Goal: Communication & Community: Answer question/provide support

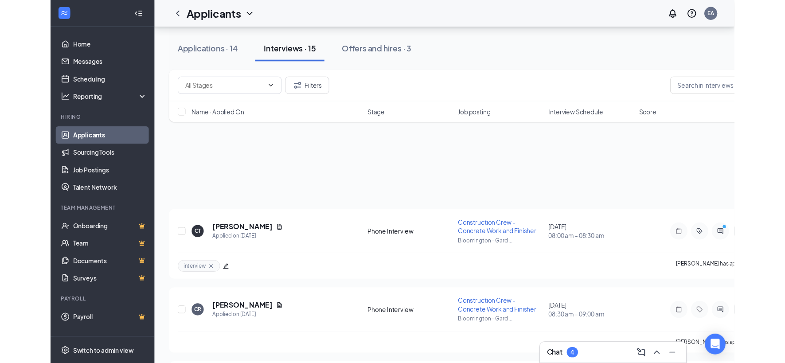
scroll to position [245, 0]
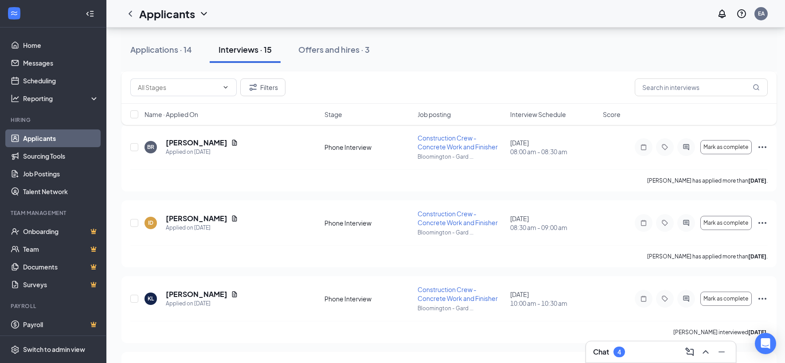
click at [614, 351] on div "4" at bounding box center [619, 351] width 12 height 11
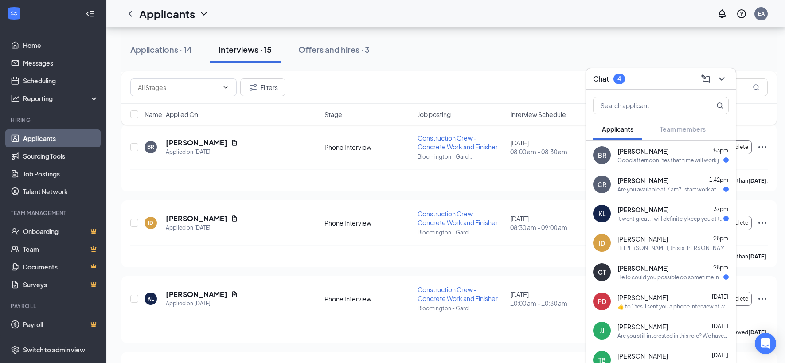
click at [636, 158] on div "Good afternoon. Yes that time will work just fine. Look forward to hearing from…" at bounding box center [670, 160] width 106 height 8
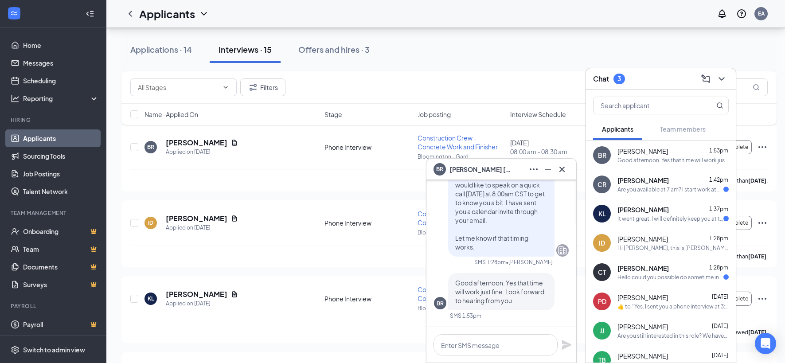
click at [651, 185] on div "[PERSON_NAME] 1:42pm Are you available at 7 am? I start work at 7:30" at bounding box center [672, 184] width 111 height 17
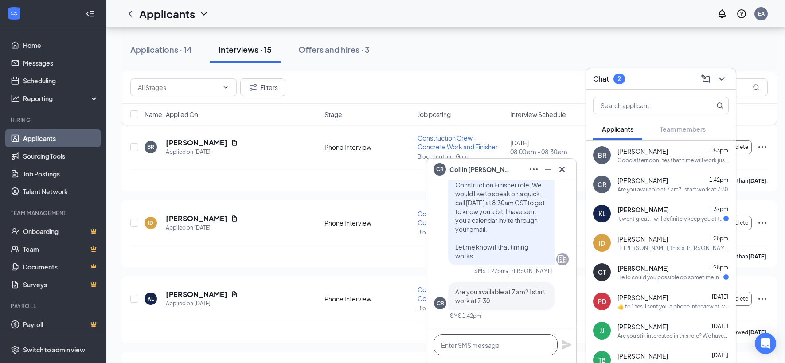
click at [515, 352] on textarea at bounding box center [495, 344] width 124 height 21
click at [514, 349] on textarea at bounding box center [495, 344] width 124 height 21
type textarea "yes, that should work"
click at [565, 339] on icon "Plane" at bounding box center [566, 344] width 11 height 11
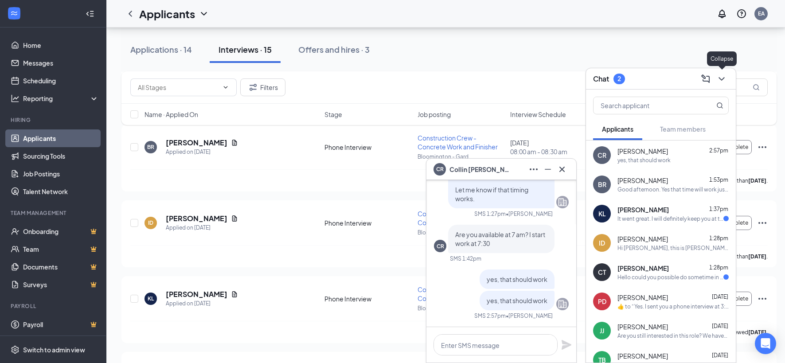
click at [699, 80] on icon "ChevronDown" at bounding box center [721, 79] width 11 height 11
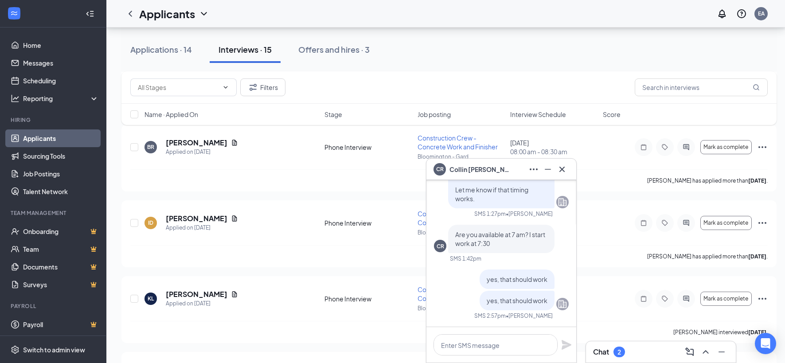
click at [249, 53] on div "Interviews · 15" at bounding box center [244, 49] width 53 height 11
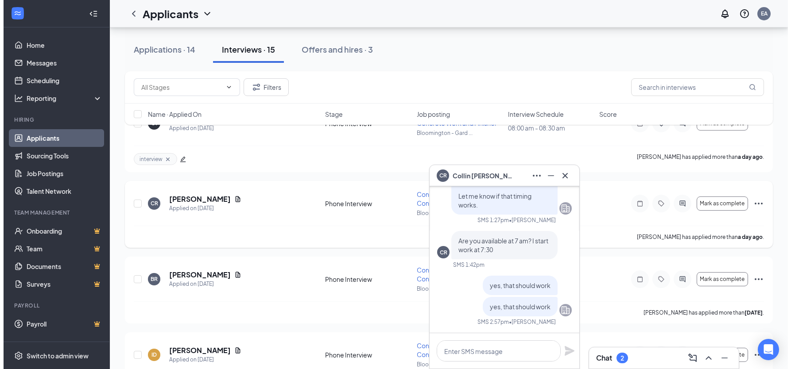
scroll to position [116, 0]
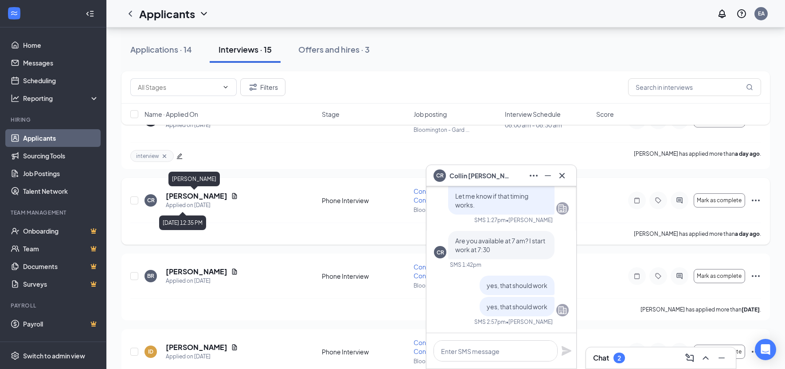
click at [183, 199] on h5 "[PERSON_NAME]" at bounding box center [197, 196] width 62 height 10
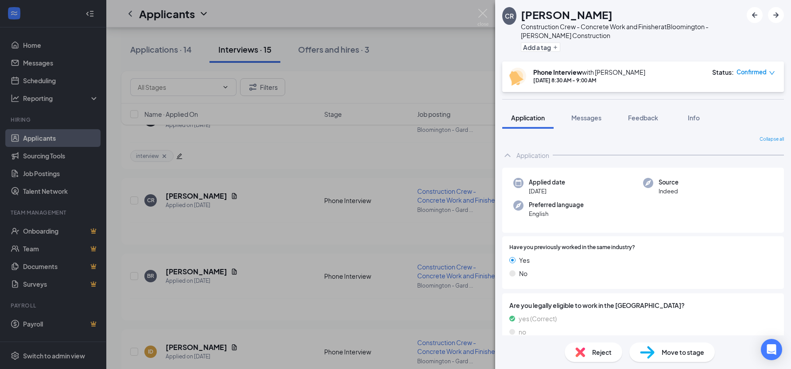
click at [699, 70] on span "Confirmed" at bounding box center [752, 72] width 30 height 9
click at [699, 73] on span "Confirmed" at bounding box center [752, 72] width 30 height 9
click at [699, 98] on span "Request Reschedule" at bounding box center [737, 99] width 61 height 10
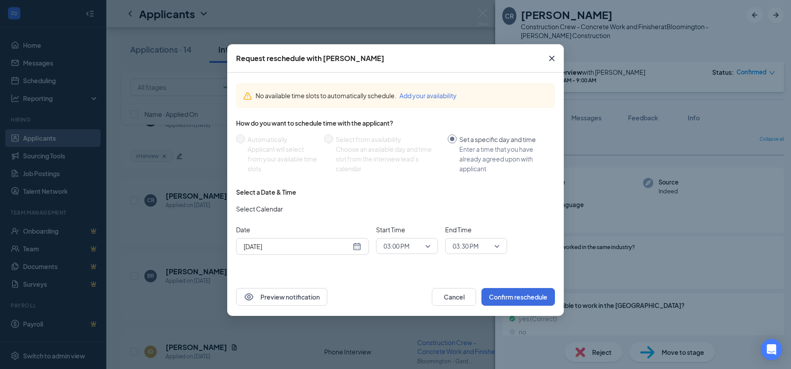
click at [405, 247] on span "03:00 PM" at bounding box center [397, 246] width 26 height 13
click at [402, 140] on span "07:00 AM" at bounding box center [396, 140] width 26 height 10
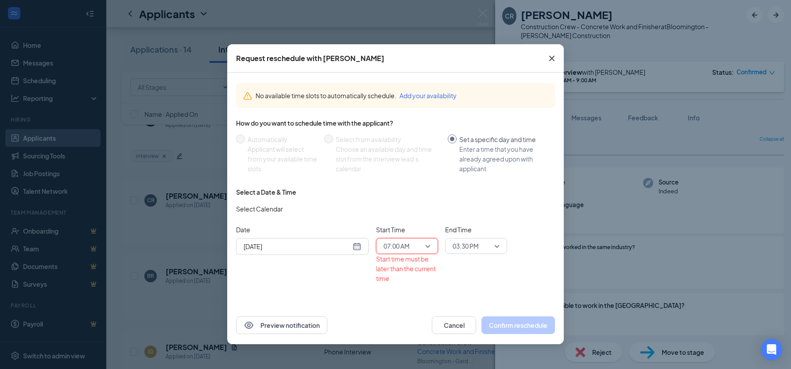
click at [458, 248] on span "03:30 PM" at bounding box center [466, 246] width 26 height 13
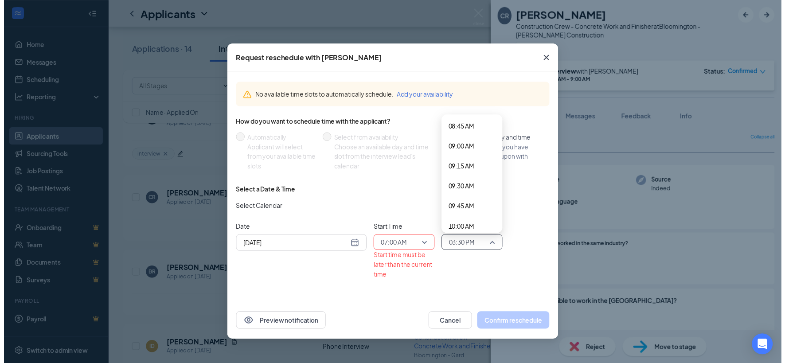
scroll to position [567, 0]
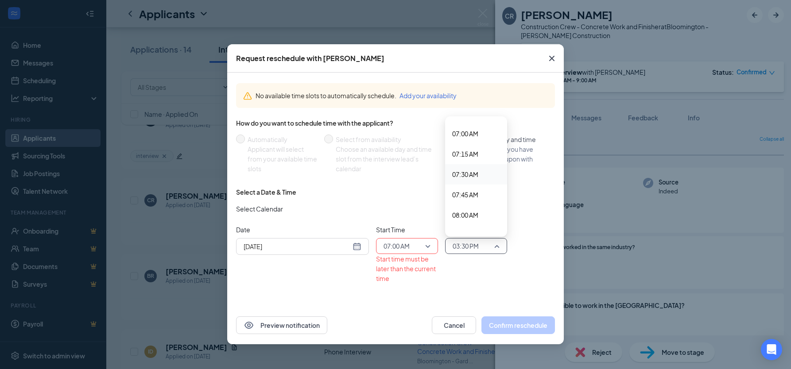
click at [470, 171] on span "07:30 AM" at bounding box center [465, 175] width 26 height 10
click at [470, 171] on div "Enter a time that you have already agreed upon with applicant" at bounding box center [503, 158] width 89 height 29
click at [457, 144] on input "Set a specific day and time Enter a time that you have already agreed upon with…" at bounding box center [452, 139] width 9 height 9
click at [480, 244] on span "07:30 AM" at bounding box center [472, 246] width 39 height 13
click at [472, 156] on span "07:15 AM" at bounding box center [465, 154] width 26 height 10
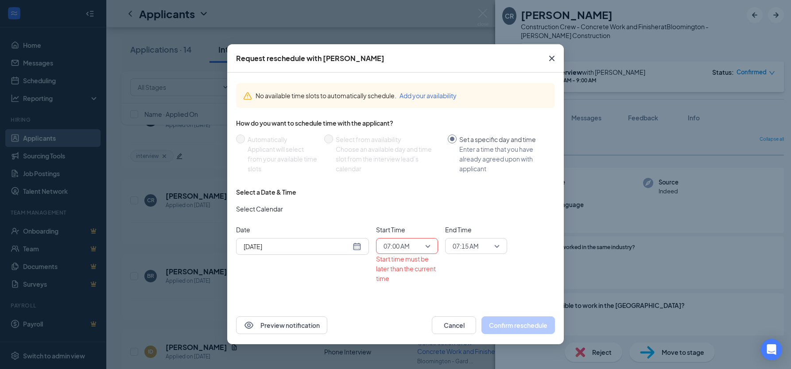
click at [466, 277] on div "End Time 07:15 AM 07:00 AM 07:15 AM 07:30 AM 12:00 AM 12:15 AM 12:30 AM 12:45 A…" at bounding box center [476, 254] width 62 height 58
click at [450, 278] on div "End Time 07:15 AM 07:00 AM 07:15 AM 07:30 AM 12:00 AM 12:15 AM 12:30 AM 12:45 A…" at bounding box center [476, 254] width 62 height 58
click at [462, 326] on button "Cancel" at bounding box center [454, 326] width 44 height 18
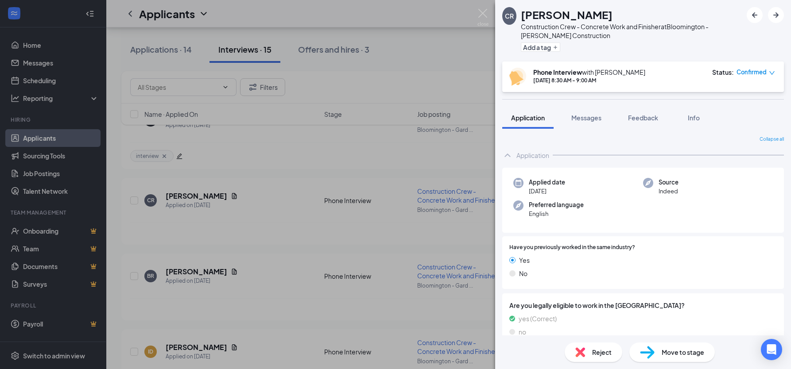
click at [337, 259] on div "CR [PERSON_NAME] Construction Crew - Concrete Work and Finisher at [GEOGRAPHIC_…" at bounding box center [395, 184] width 791 height 369
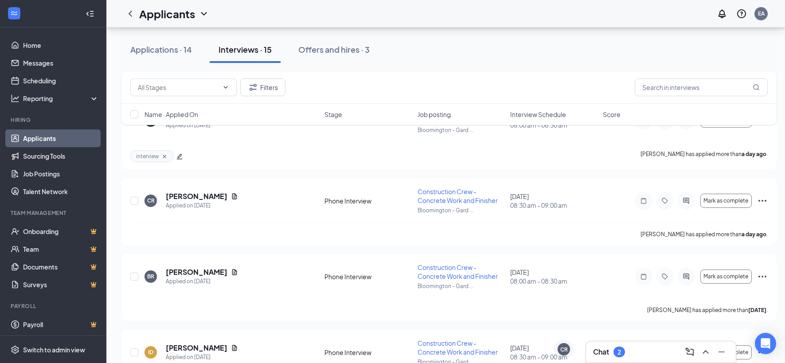
click at [616, 348] on div "2" at bounding box center [619, 351] width 12 height 11
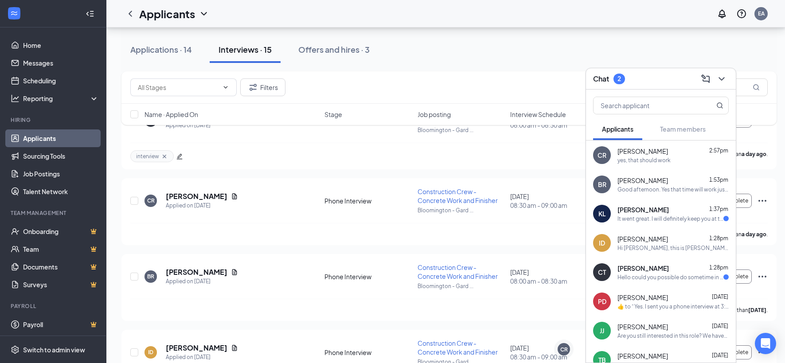
click at [668, 192] on div "Good afternoon. Yes that time will work just fine. Look forward to hearing from…" at bounding box center [672, 190] width 111 height 8
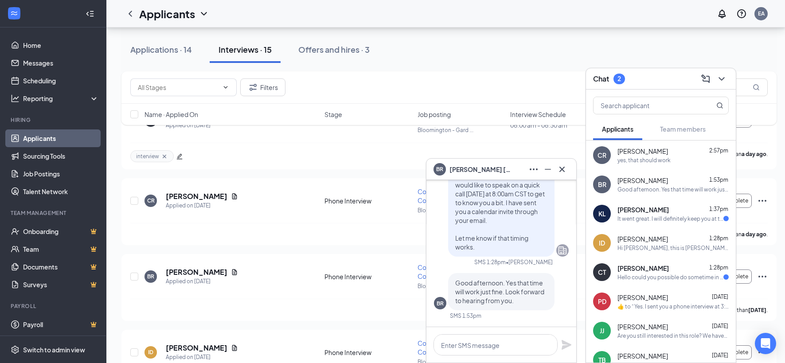
click at [668, 213] on span "[PERSON_NAME]" at bounding box center [642, 209] width 51 height 9
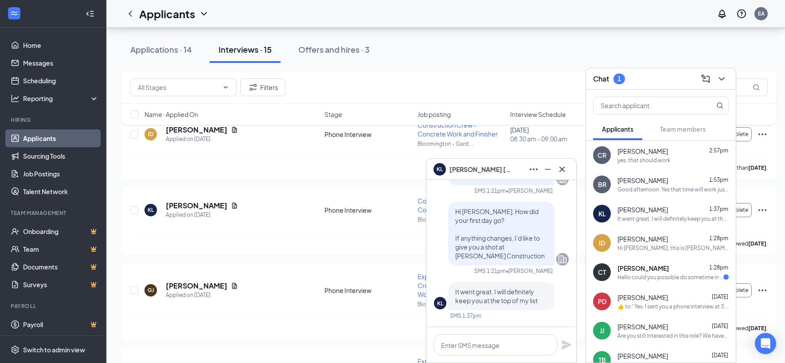
scroll to position [336, 0]
click at [645, 239] on span "[PERSON_NAME]" at bounding box center [642, 238] width 50 height 9
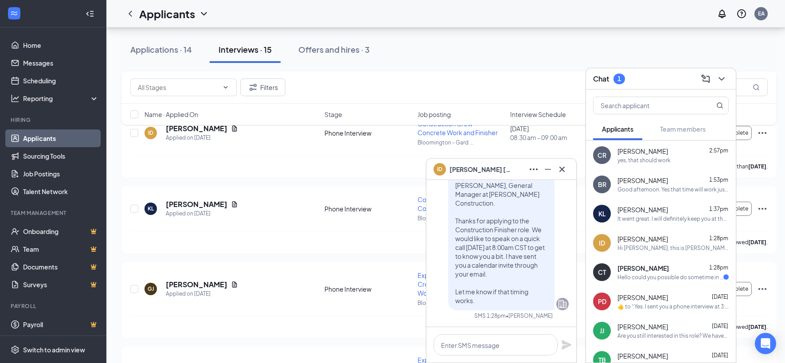
scroll to position [335, 0]
click at [510, 249] on span "Hi [PERSON_NAME], this is [PERSON_NAME], General Manager at [PERSON_NAME] Const…" at bounding box center [499, 238] width 89 height 132
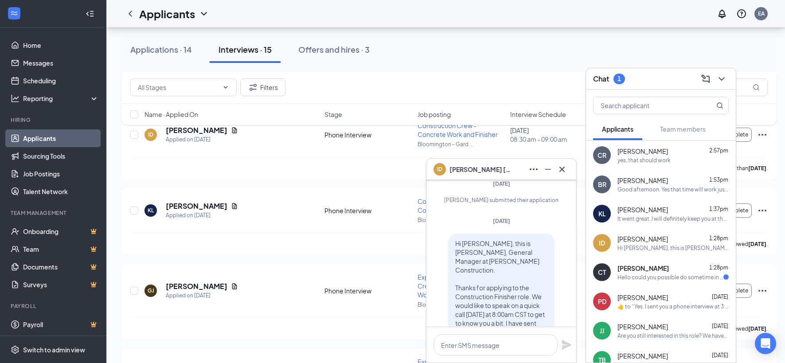
scroll to position [333, 0]
click at [649, 177] on span "[PERSON_NAME]" at bounding box center [642, 180] width 50 height 9
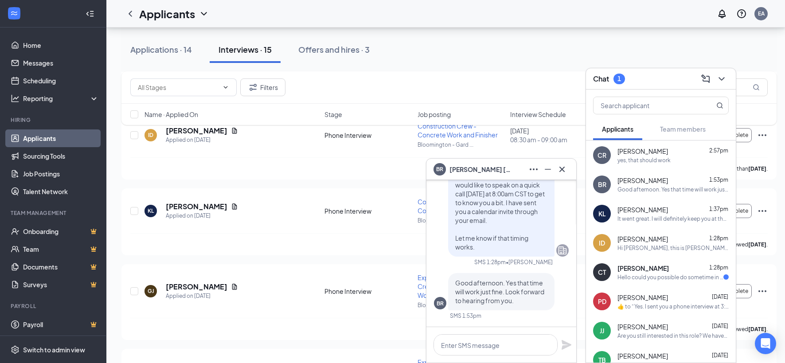
click at [626, 158] on div "yes, that should work" at bounding box center [643, 160] width 53 height 8
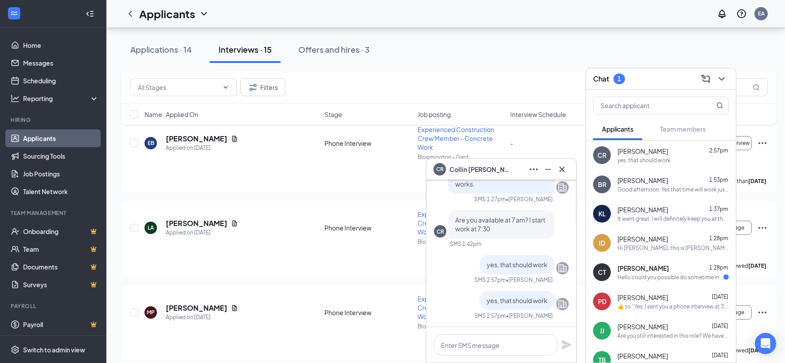
scroll to position [11, 0]
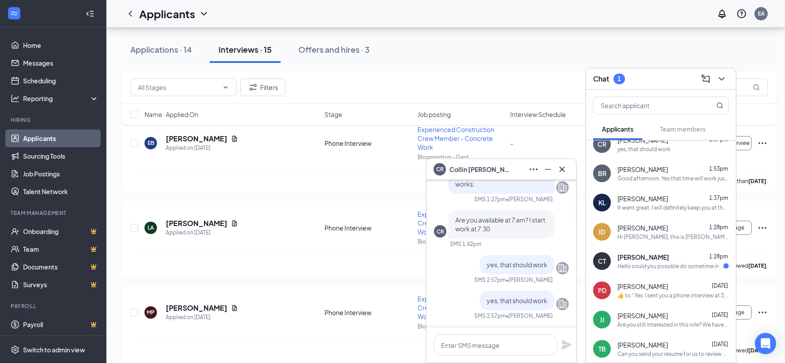
click at [661, 265] on div "Hello could you possible do sometime in the evening? Like around 3:30pm or 4pm?…" at bounding box center [670, 266] width 106 height 8
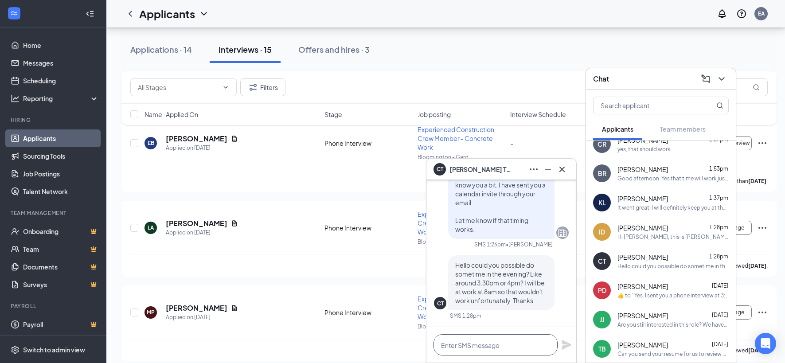
click at [504, 342] on textarea at bounding box center [495, 344] width 124 height 21
type textarea "how about [DATE] at 3:30pm?"
click at [564, 342] on icon "Plane" at bounding box center [566, 345] width 10 height 10
